Goal: Task Accomplishment & Management: Complete application form

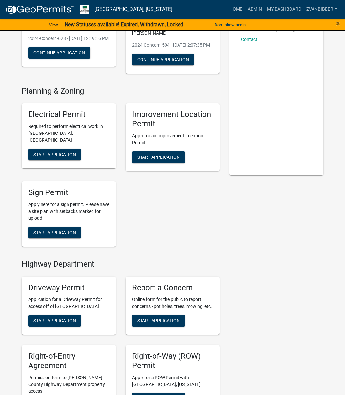
scroll to position [162, 0]
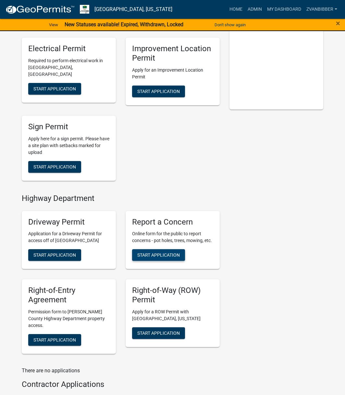
click at [146, 257] on span "Start Application" at bounding box center [158, 255] width 42 height 5
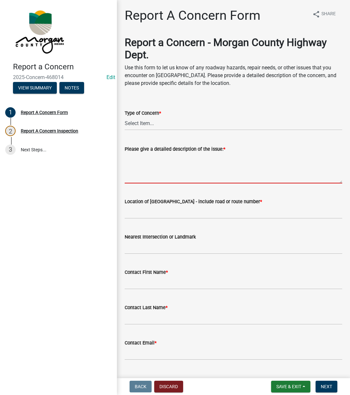
click at [130, 157] on textarea "Please give a detailed description of the issue: *" at bounding box center [233, 168] width 217 height 30
paste textarea "Reported large branch hanging over the road on [PERSON_NAME] just after you tur…"
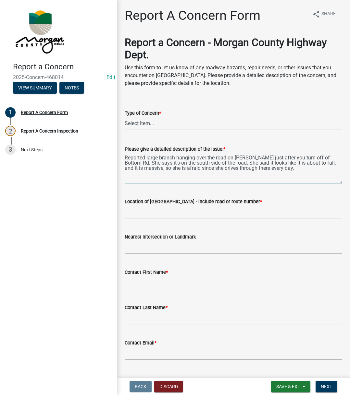
type textarea "Reported large branch hanging over the road on [PERSON_NAME] just after you tur…"
click at [141, 129] on select "Select Item... Pot Hole Patching Ditch Tree Sign Mowing Culvert Other" at bounding box center [233, 123] width 217 height 13
click at [125, 117] on select "Select Item... Pot Hole Patching Ditch Tree Sign Mowing Culvert Other" at bounding box center [233, 123] width 217 height 13
select select "05549d27-706b-4fc5-87d5-786b3b3055f9"
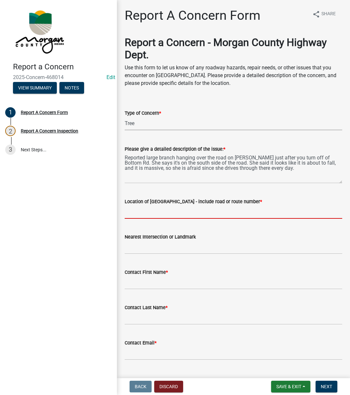
click at [150, 209] on input "Location of [GEOGRAPHIC_DATA] - include road or route number *" at bounding box center [233, 212] width 217 height 13
type input "[PERSON_NAME]"
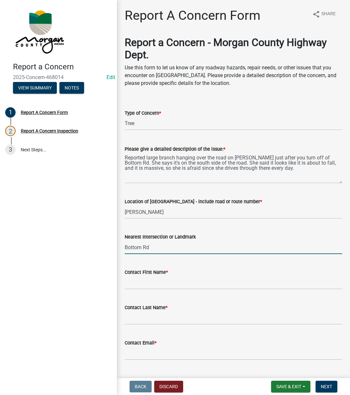
type input "Bottom Rd"
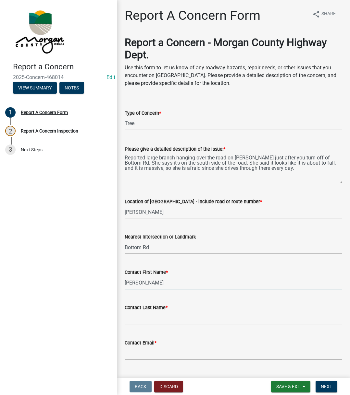
type input "[PERSON_NAME]"
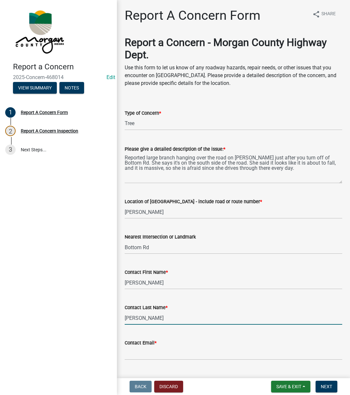
type input "[PERSON_NAME]"
type input "[EMAIL_ADDRESS][DOMAIN_NAME]"
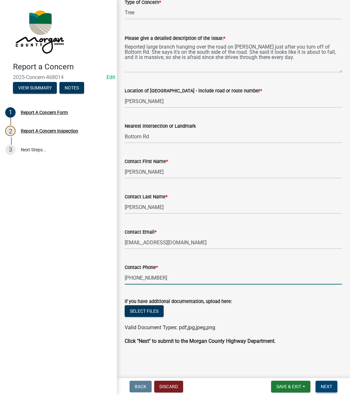
type input "[PHONE_NUMBER]"
click at [319, 384] on button "Next" at bounding box center [326, 387] width 22 height 12
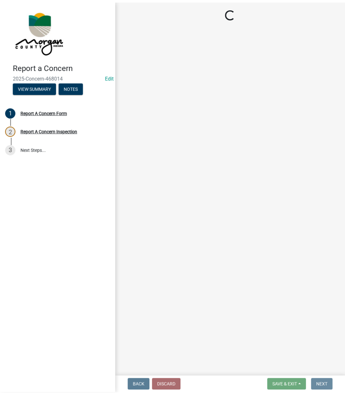
scroll to position [0, 0]
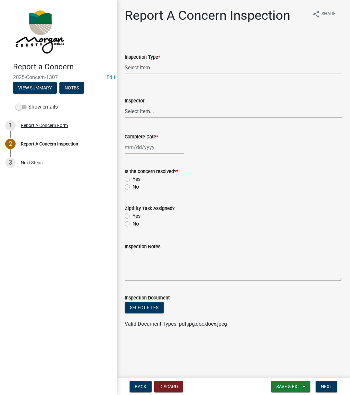
click at [182, 69] on select "Select Item... Pot Hole Patching Ditch Tree Sign Mowing Culvert Other" at bounding box center [233, 67] width 217 height 13
click at [125, 61] on select "Select Item... Pot Hole Patching Ditch Tree Sign Mowing Culvert Other" at bounding box center [233, 67] width 217 height 13
select select "05549d27-706b-4fc5-87d5-786b3b3055f9"
click at [138, 111] on select "Select Item... [PERSON_NAME] [PERSON_NAME] [PERSON_NAME] [PERSON_NAME] [PERSON_…" at bounding box center [233, 111] width 217 height 13
click at [125, 105] on select "Select Item... [PERSON_NAME] [PERSON_NAME] [PERSON_NAME] [PERSON_NAME] [PERSON_…" at bounding box center [233, 111] width 217 height 13
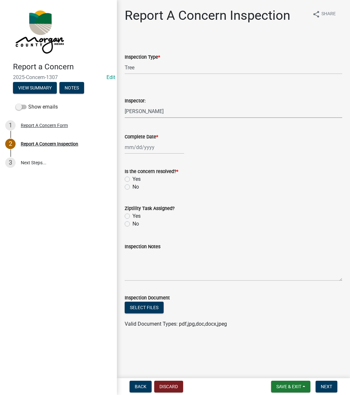
select select "742eb044-fc58-4034-b35e-1550e746fcda"
click at [138, 150] on div at bounding box center [154, 147] width 59 height 13
select select "8"
select select "2025"
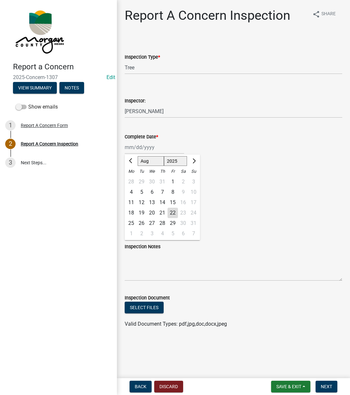
click at [172, 212] on div "22" at bounding box center [172, 213] width 10 height 10
type input "[DATE]"
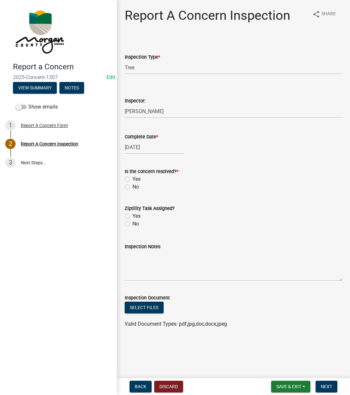
click at [124, 180] on div "Is the concern resolved? * Yes No" at bounding box center [233, 175] width 227 height 31
click at [132, 180] on label "Yes" at bounding box center [136, 179] width 8 height 8
click at [132, 180] on input "Yes" at bounding box center [134, 177] width 4 height 4
radio input "true"
click at [132, 215] on label "Yes" at bounding box center [136, 216] width 8 height 8
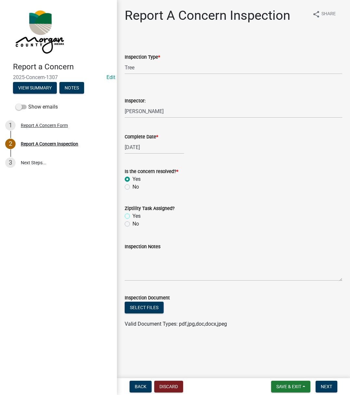
click at [132, 215] on input "Yes" at bounding box center [134, 214] width 4 height 4
radio input "true"
click at [151, 254] on textarea "Inspection Notes" at bounding box center [233, 266] width 217 height 30
type textarea "Sent to D3"
click at [320, 386] on button "Next" at bounding box center [326, 387] width 22 height 12
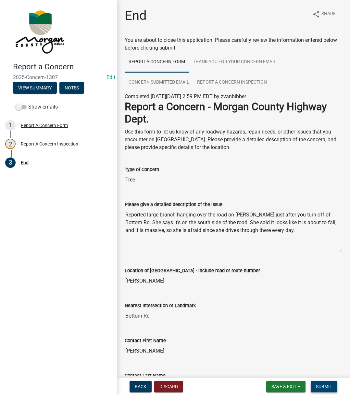
click at [320, 386] on span "Submit" at bounding box center [324, 386] width 16 height 5
